Goal: Task Accomplishment & Management: Complete application form

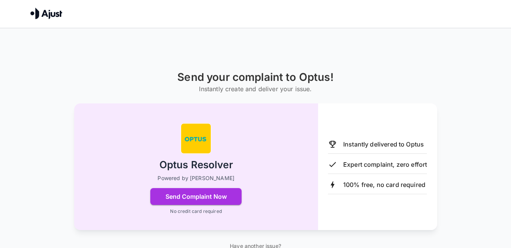
scroll to position [28, 0]
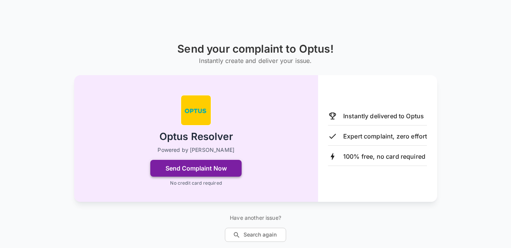
click at [216, 165] on button "Send Complaint Now" at bounding box center [195, 168] width 91 height 17
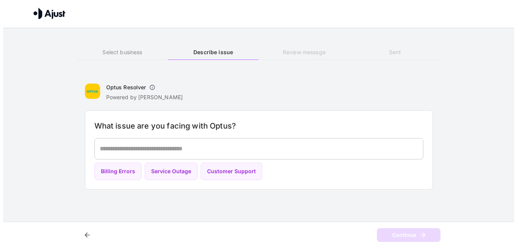
scroll to position [0, 0]
click at [154, 144] on div "* ​" at bounding box center [258, 148] width 329 height 21
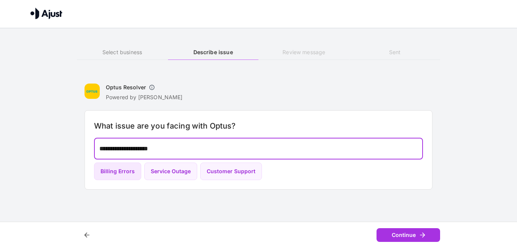
click at [112, 174] on button "Billing Errors" at bounding box center [117, 171] width 47 height 18
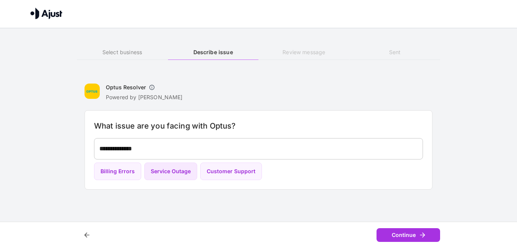
click at [167, 172] on button "Service Outage" at bounding box center [170, 171] width 53 height 18
click at [124, 171] on button "Billing Errors" at bounding box center [117, 171] width 47 height 18
type textarea "**********"
click at [406, 230] on button "Continue" at bounding box center [409, 235] width 64 height 14
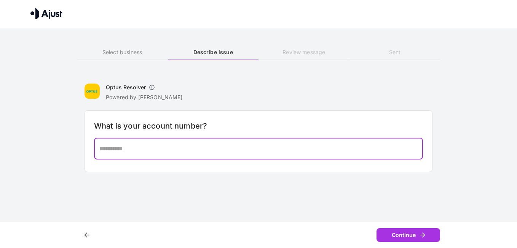
click at [175, 149] on textarea at bounding box center [258, 148] width 318 height 9
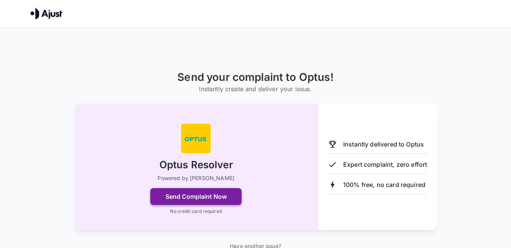
click at [226, 197] on button "Send Complaint Now" at bounding box center [195, 196] width 91 height 17
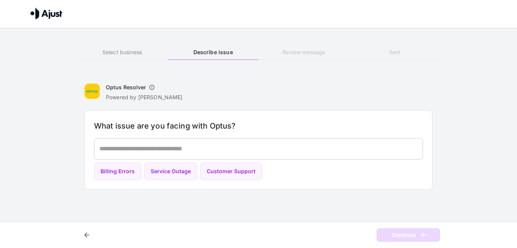
click at [144, 153] on div "* ​" at bounding box center [258, 148] width 329 height 21
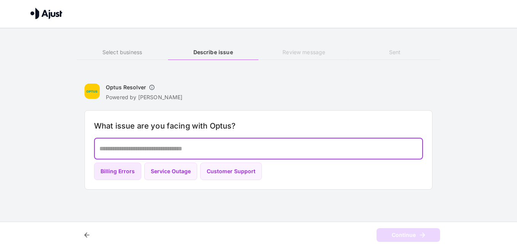
click at [124, 175] on button "Billing Errors" at bounding box center [117, 171] width 47 height 18
type textarea "**********"
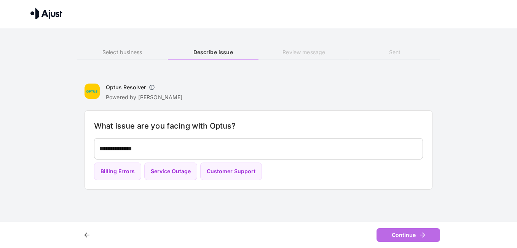
click at [414, 239] on button "Continue" at bounding box center [409, 235] width 64 height 14
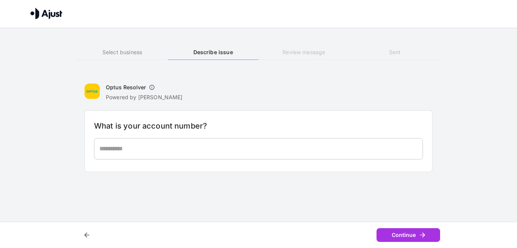
click at [175, 150] on textarea at bounding box center [258, 148] width 318 height 9
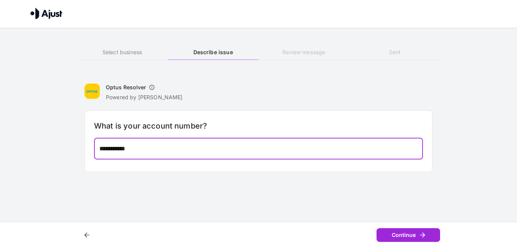
type textarea "**********"
click at [385, 231] on button "Continue" at bounding box center [409, 235] width 64 height 14
